Goal: Task Accomplishment & Management: Manage account settings

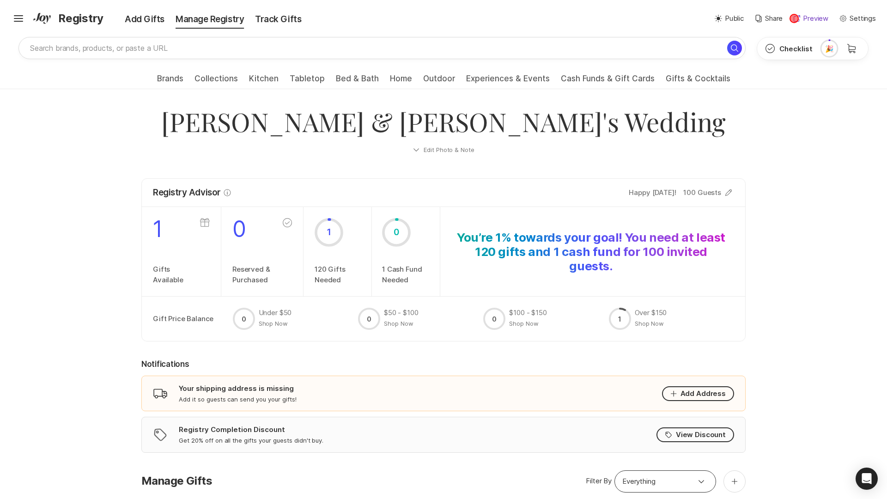
click at [794, 18] on icon at bounding box center [797, 18] width 6 height 6
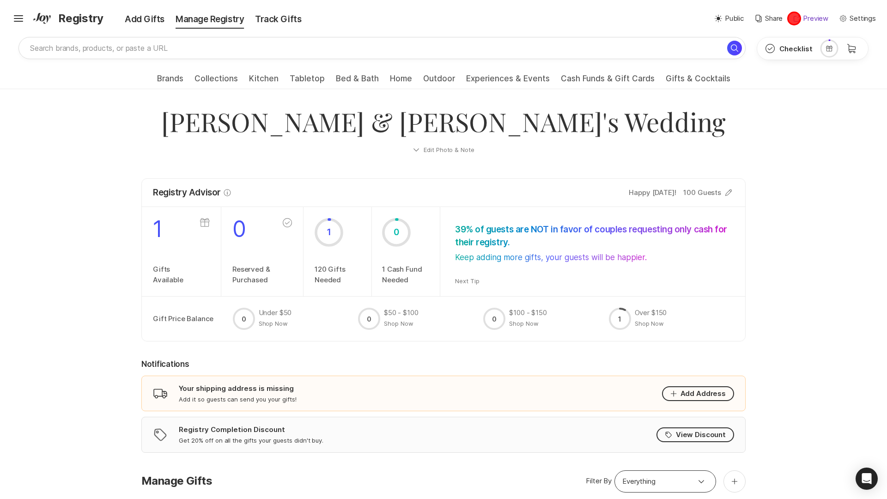
click at [794, 18] on icon at bounding box center [797, 18] width 6 height 6
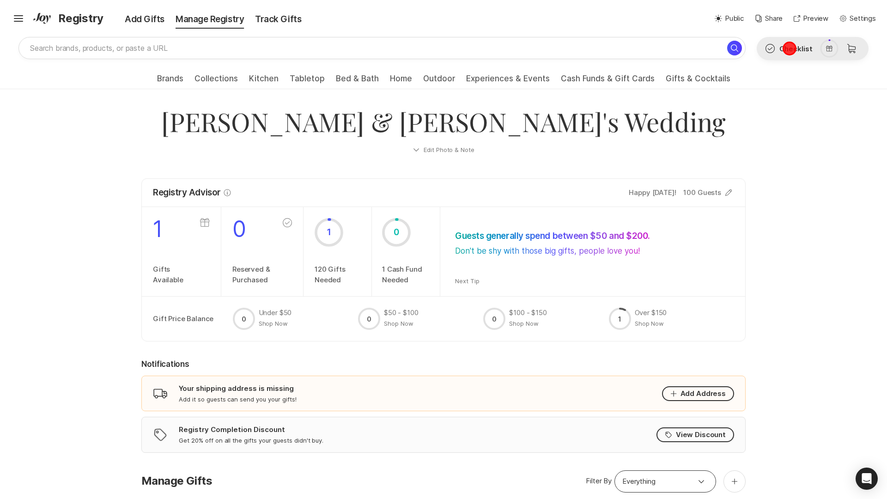
click at [789, 49] on button "Check Outline Checklist" at bounding box center [788, 48] width 63 height 22
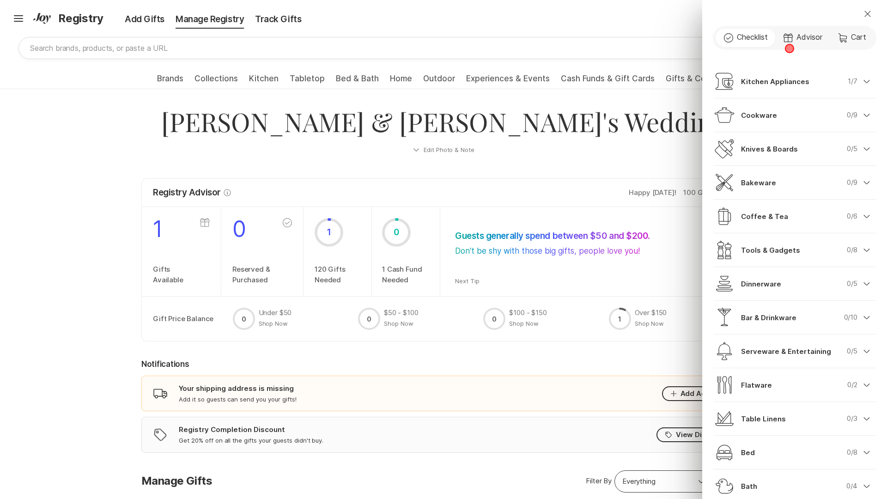
click at [789, 49] on div "Check Outline Checklist Gift Advisor Cart Cart" at bounding box center [795, 38] width 164 height 24
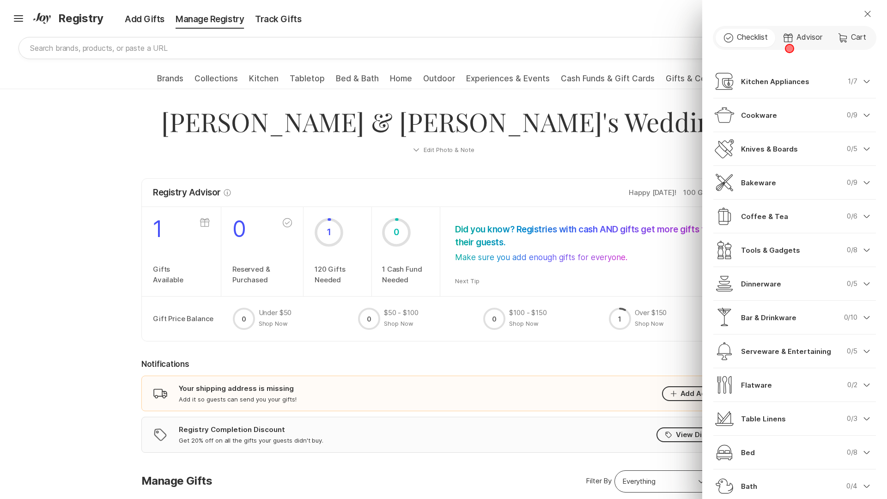
click at [789, 49] on div "Check Outline Checklist Gift Advisor Cart Cart" at bounding box center [795, 38] width 164 height 24
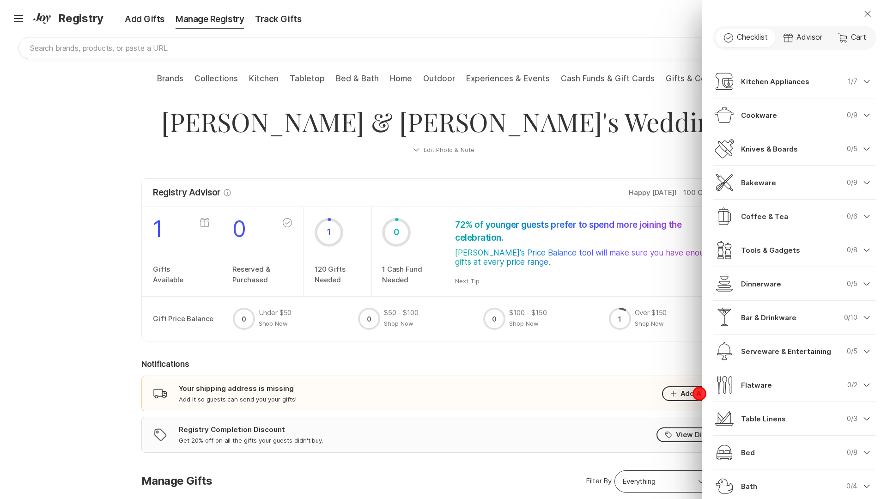
click at [699, 393] on div "Close Check Outline Checklist Gift Advisor Cart Cart Kitchen Appliances 1/7 Che…" at bounding box center [443, 249] width 887 height 499
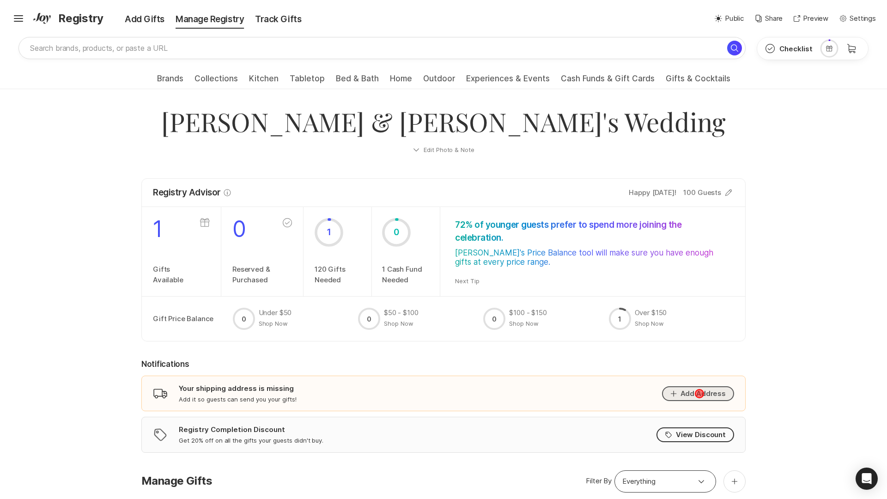
click at [699, 393] on button "Add Address" at bounding box center [698, 393] width 72 height 15
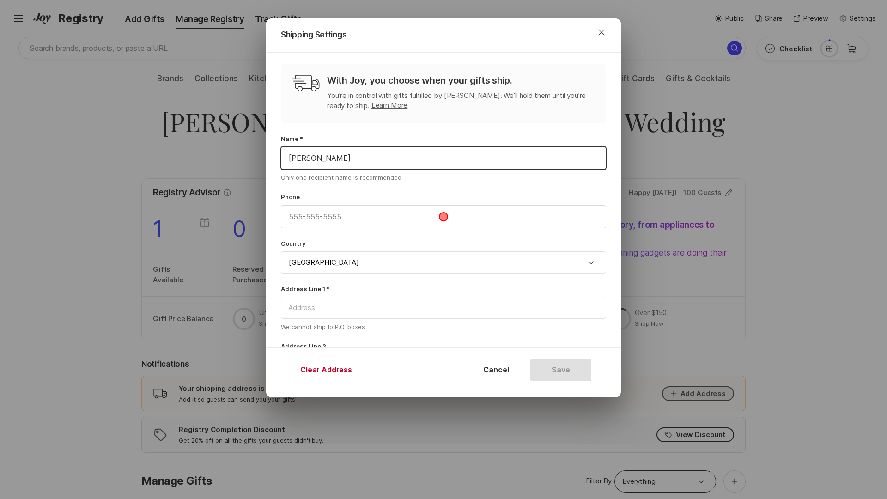
type input "[PERSON_NAME]"
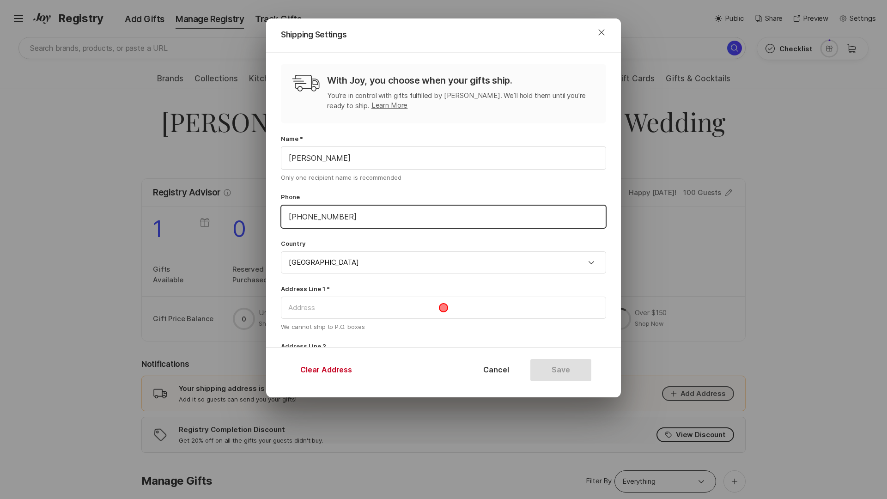
type input "[PHONE_NUMBER]"
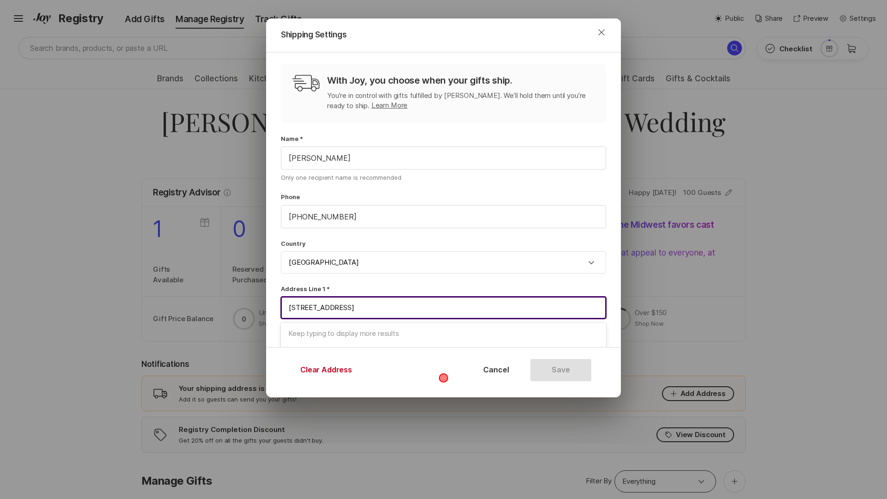
click at [444, 373] on span "[STREET_ADDRESS]" at bounding box center [443, 378] width 311 height 11
type input "[STREET_ADDRESS]"
type input "# 1"
type input "Corinth"
type input "NY"
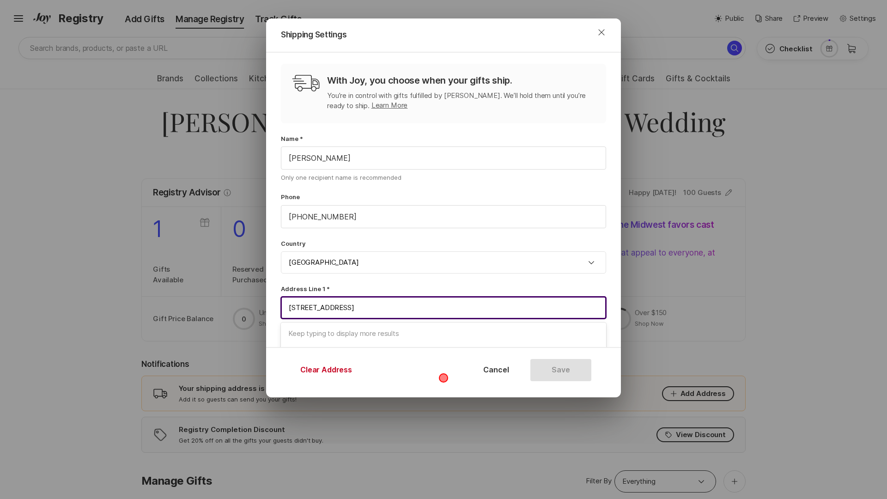
type input "12822"
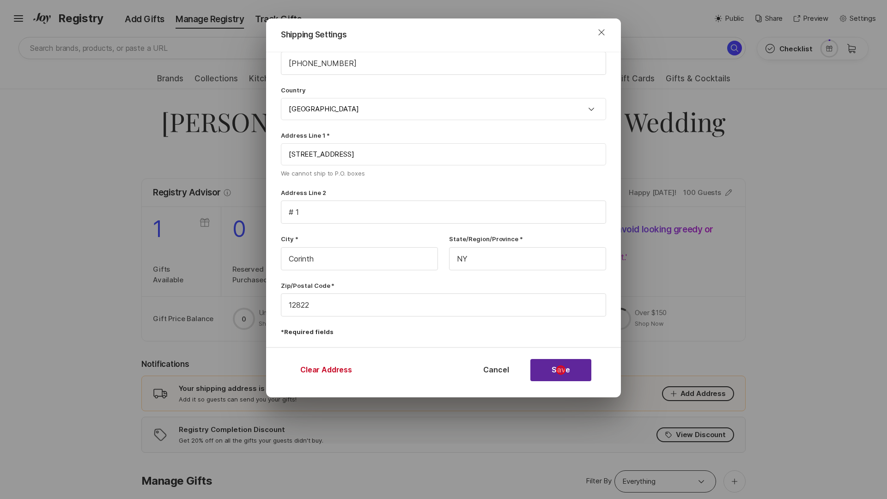
click at [561, 370] on button "Save" at bounding box center [560, 370] width 61 height 22
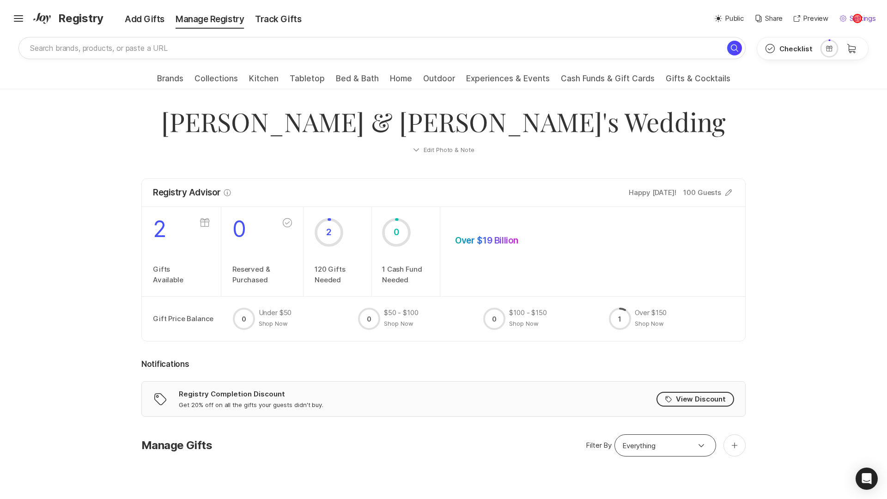
click at [858, 18] on p "Settings" at bounding box center [863, 18] width 26 height 11
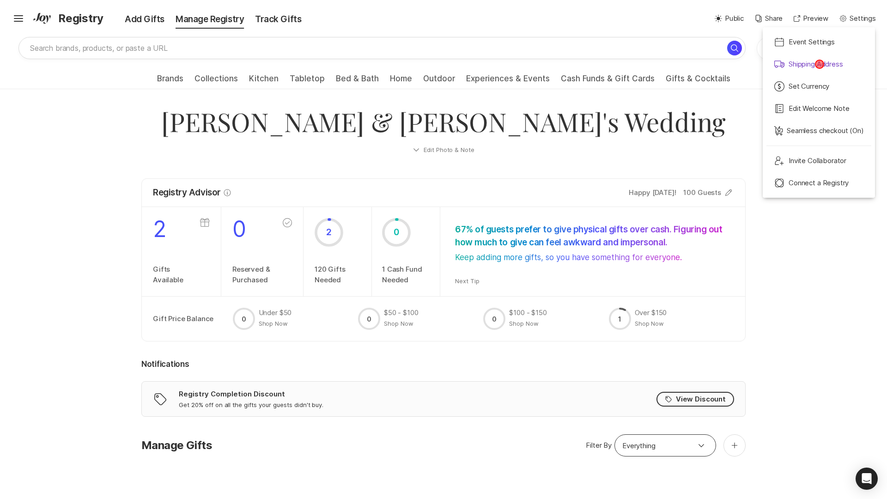
click at [819, 64] on p "Shipping Address" at bounding box center [816, 64] width 55 height 11
